Goal: Task Accomplishment & Management: Manage account settings

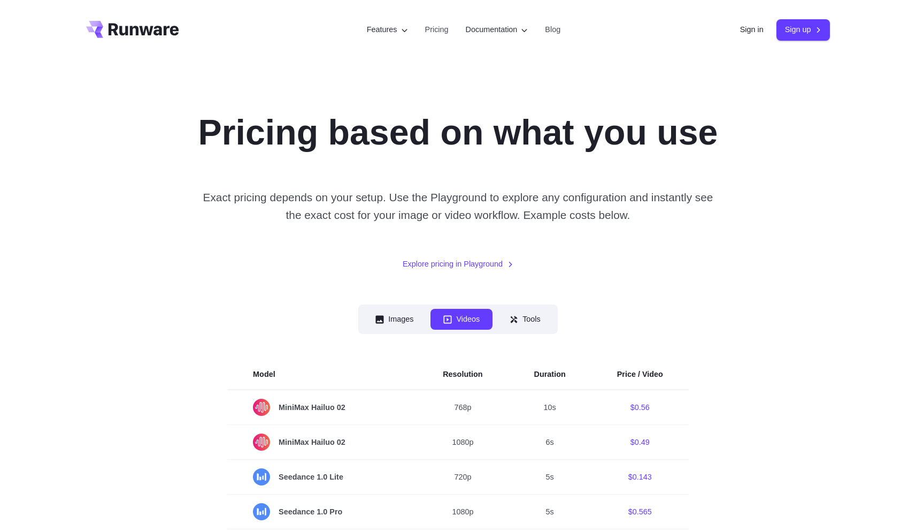
click at [750, 40] on header "Features Tasks Image generation Video generation Sonic Inference Engine™ Models…" at bounding box center [458, 30] width 770 height 60
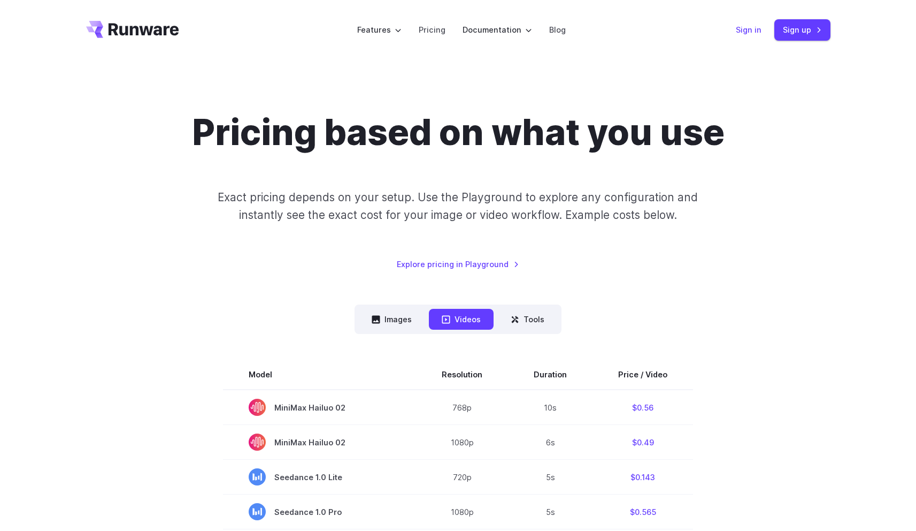
click at [749, 35] on link "Sign in" at bounding box center [749, 30] width 26 height 12
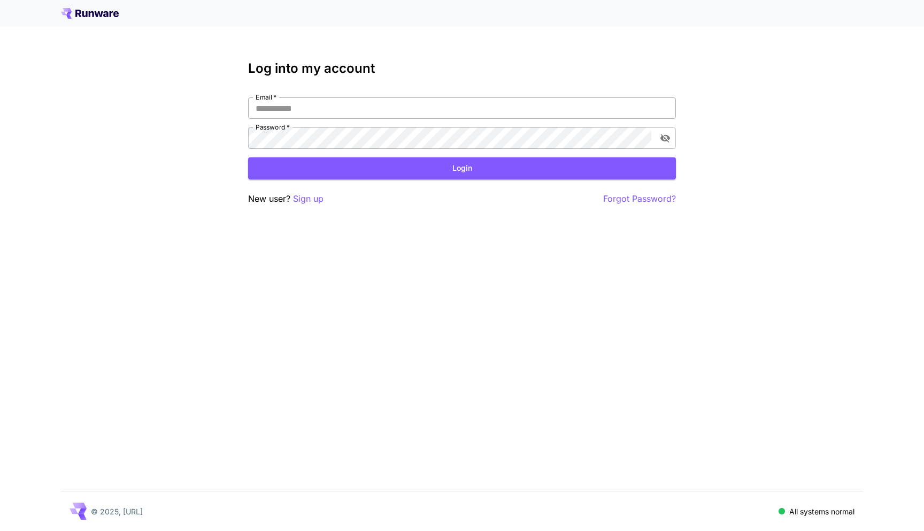
click at [518, 101] on input "Email   *" at bounding box center [462, 107] width 428 height 21
type input "**********"
click at [414, 177] on button "Login" at bounding box center [462, 168] width 428 height 22
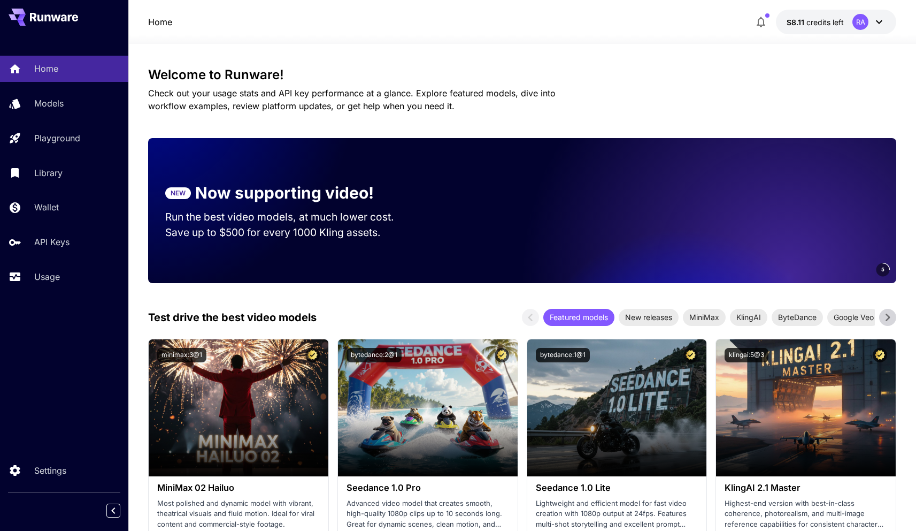
click at [808, 25] on span "credits left" at bounding box center [825, 22] width 37 height 9
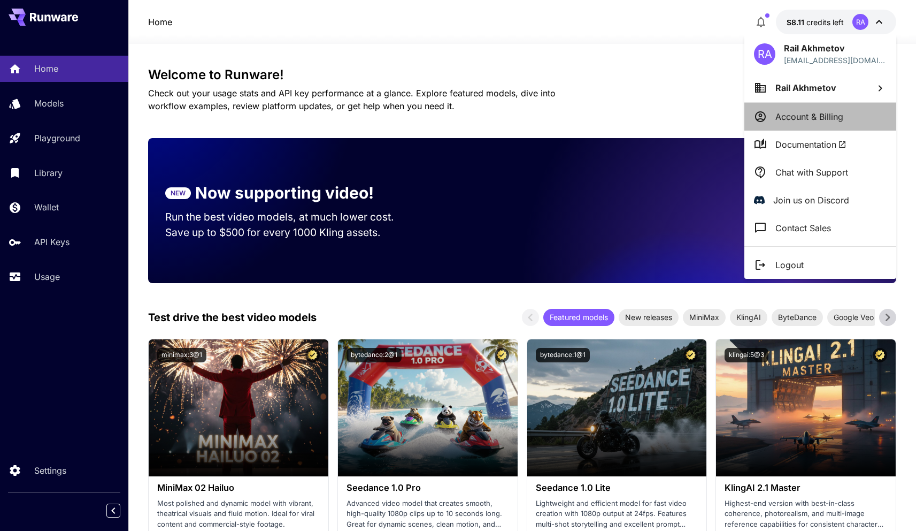
click at [793, 117] on p "Account & Billing" at bounding box center [810, 116] width 68 height 13
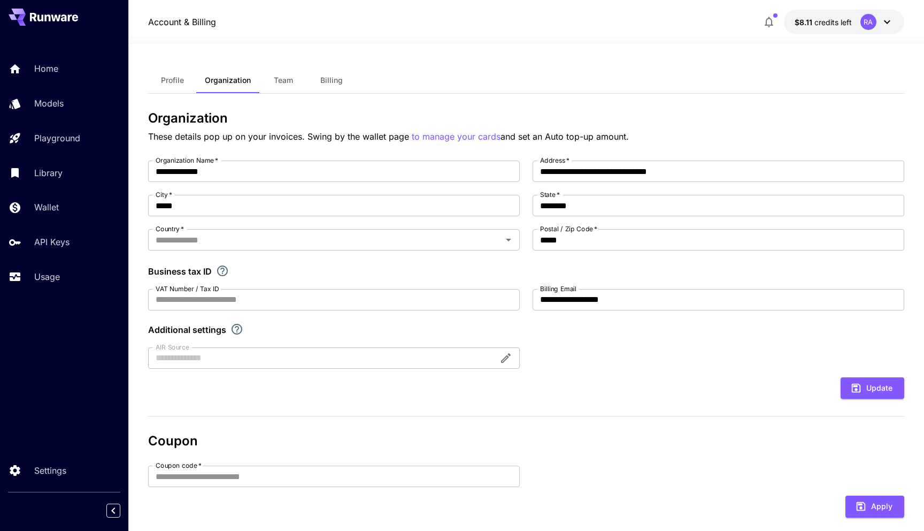
type input "**********"
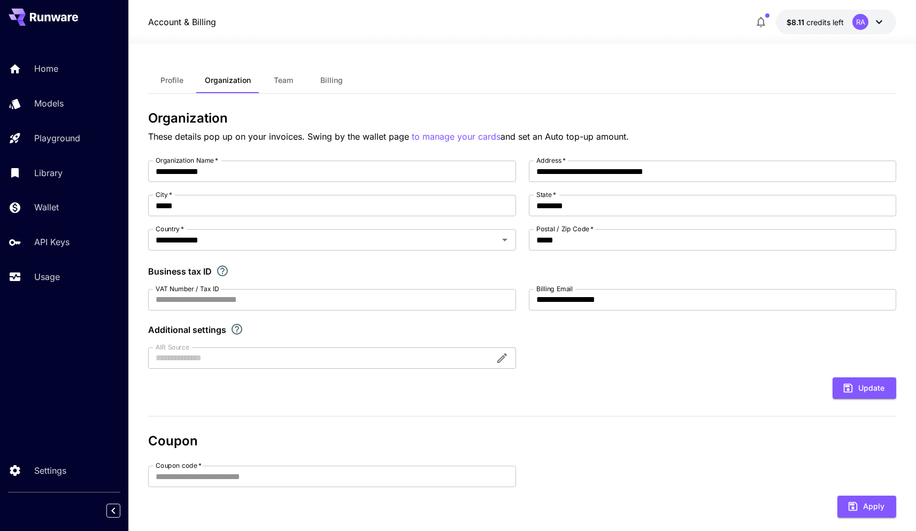
click at [341, 80] on span "Billing" at bounding box center [331, 80] width 22 height 10
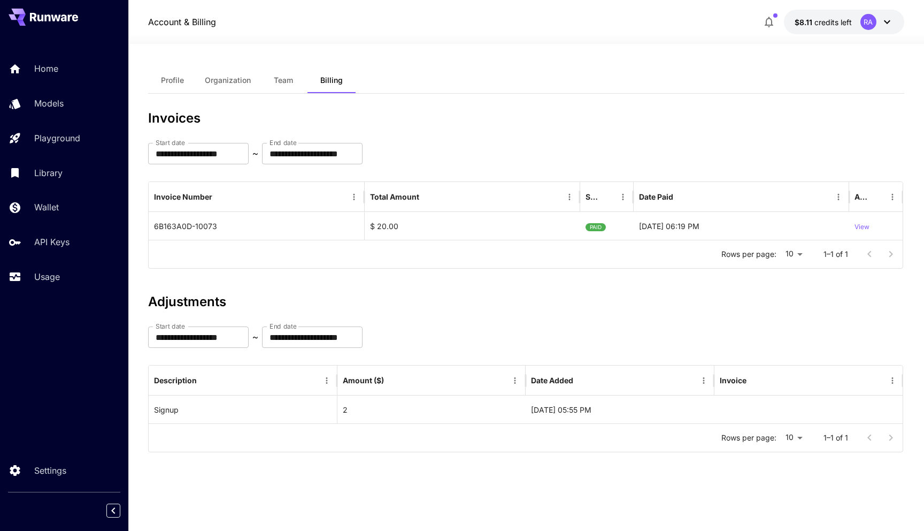
click at [291, 87] on button "Team" at bounding box center [283, 80] width 48 height 26
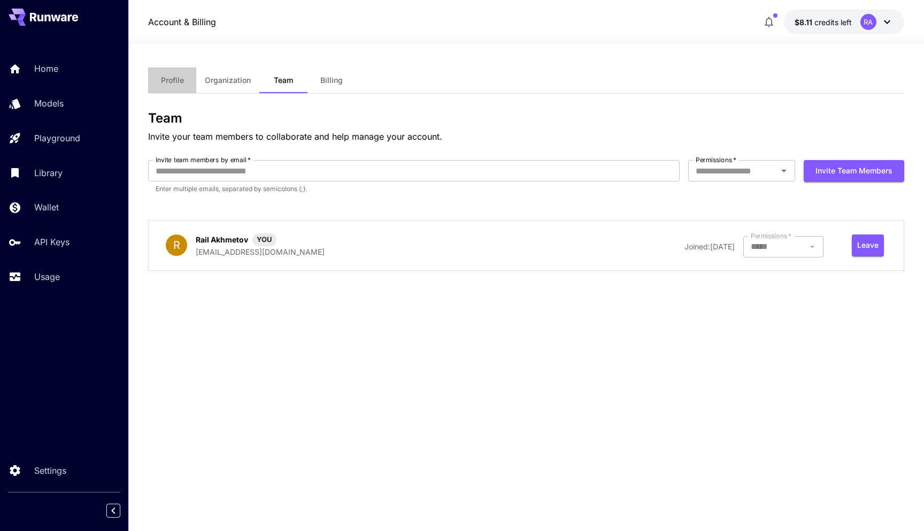
click at [181, 80] on span "Profile" at bounding box center [172, 80] width 23 height 10
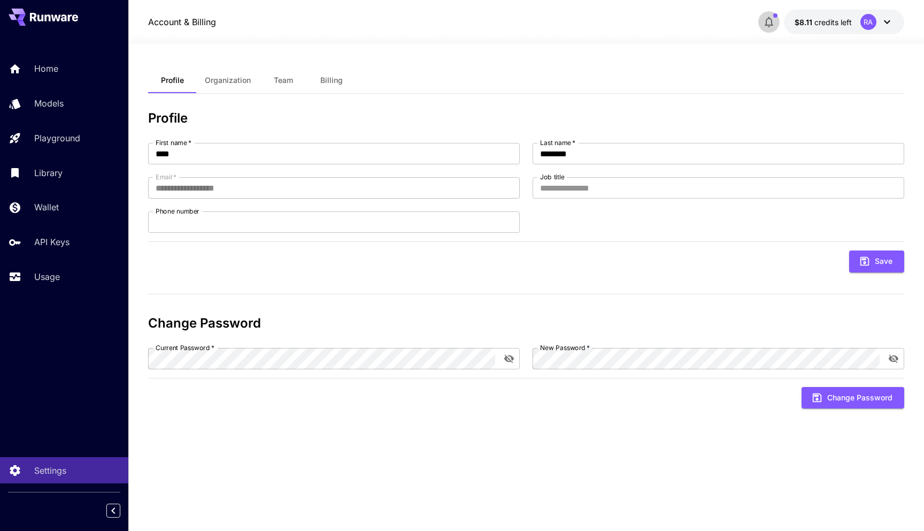
click at [766, 19] on icon "button" at bounding box center [769, 22] width 13 height 13
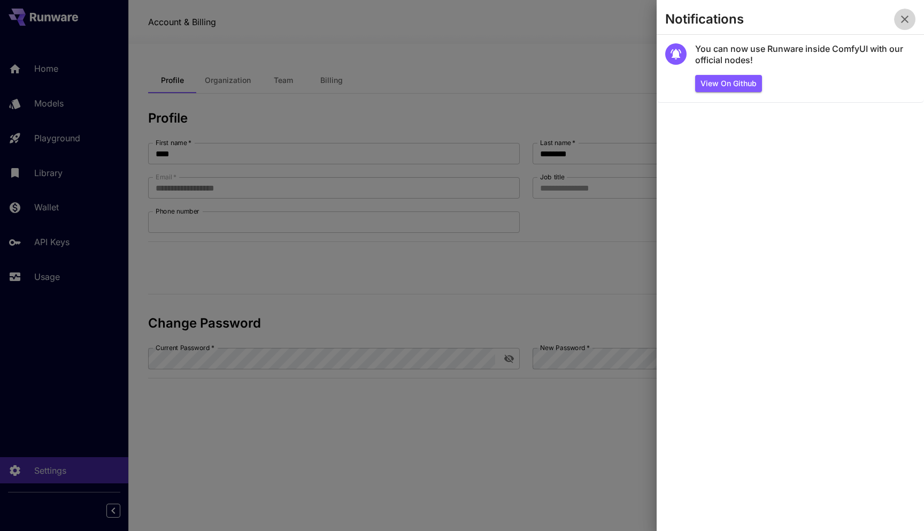
click at [903, 21] on icon "button" at bounding box center [904, 19] width 7 height 7
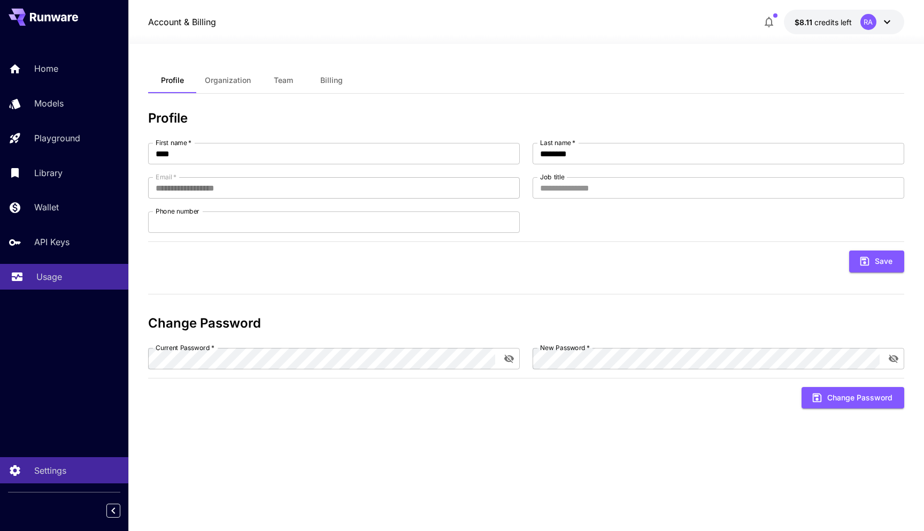
click at [53, 278] on p "Usage" at bounding box center [49, 276] width 26 height 13
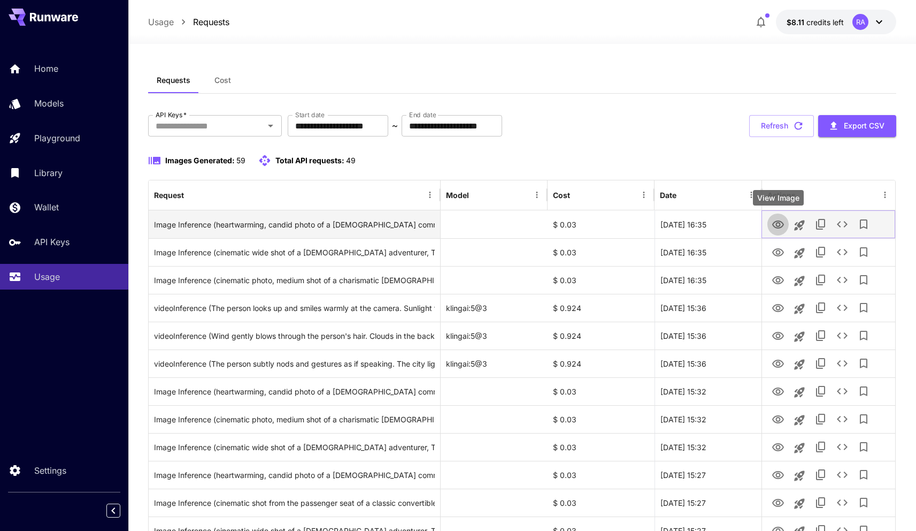
click at [776, 227] on icon "View Image" at bounding box center [778, 224] width 12 height 8
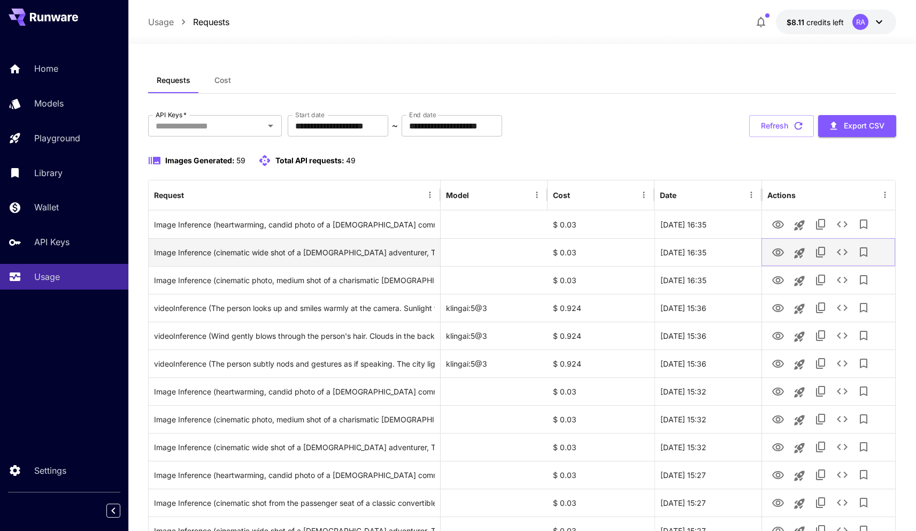
click at [775, 255] on icon "View Image" at bounding box center [778, 252] width 12 height 8
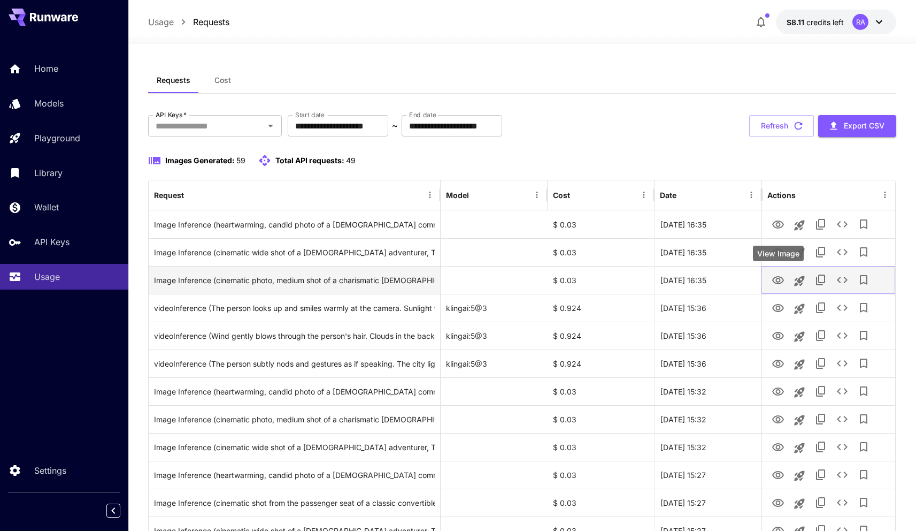
click at [784, 278] on icon "View Image" at bounding box center [778, 280] width 13 height 13
